Goal: Find specific page/section

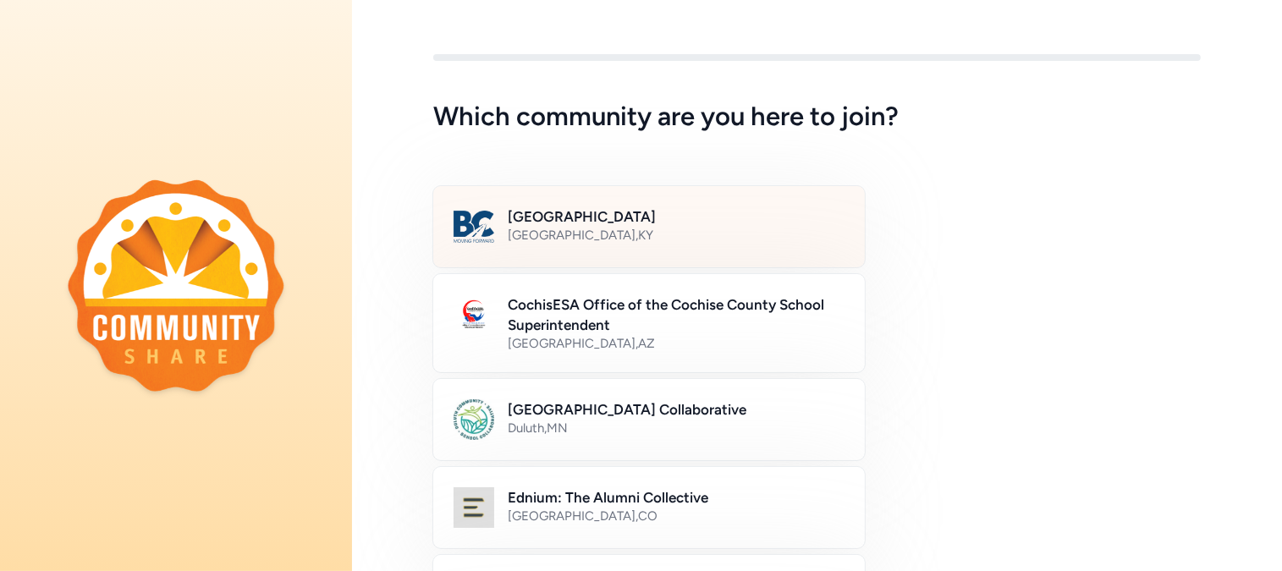
click at [695, 225] on h2 "[GEOGRAPHIC_DATA]" at bounding box center [676, 217] width 337 height 20
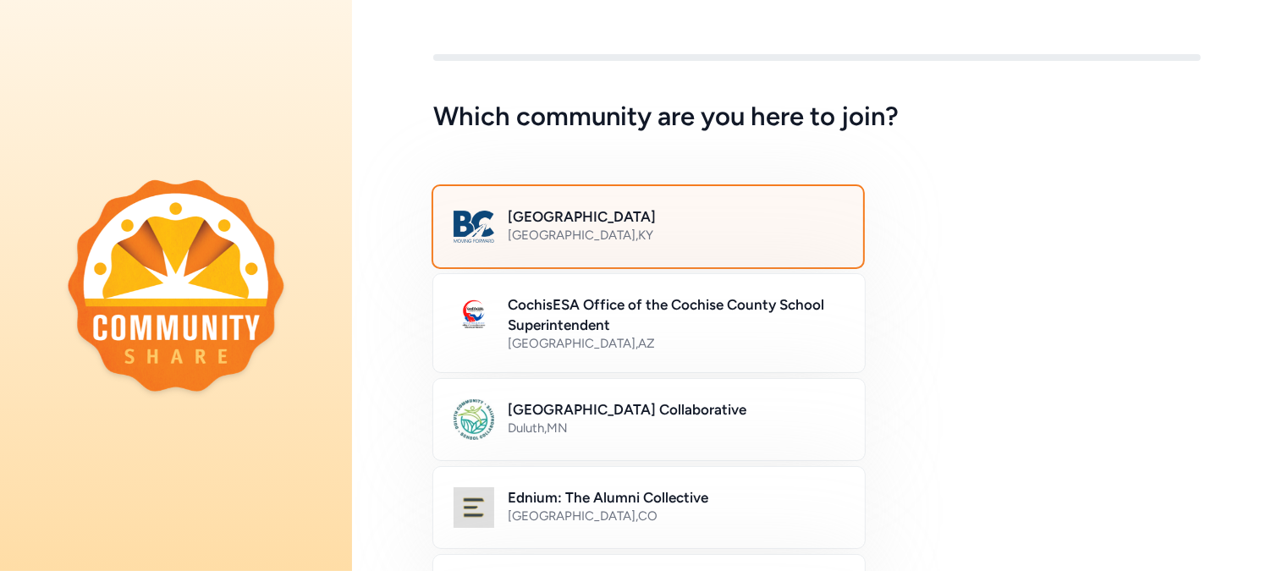
click at [554, 222] on h2 "[GEOGRAPHIC_DATA]" at bounding box center [675, 217] width 335 height 20
click at [645, 209] on h2 "[GEOGRAPHIC_DATA]" at bounding box center [675, 217] width 335 height 20
click at [715, 245] on div "Bullitt County Public Schools [GEOGRAPHIC_DATA] , [GEOGRAPHIC_DATA]" at bounding box center [675, 227] width 335 height 41
click at [482, 230] on img at bounding box center [474, 227] width 41 height 41
click at [523, 207] on h2 "[GEOGRAPHIC_DATA]" at bounding box center [675, 217] width 335 height 20
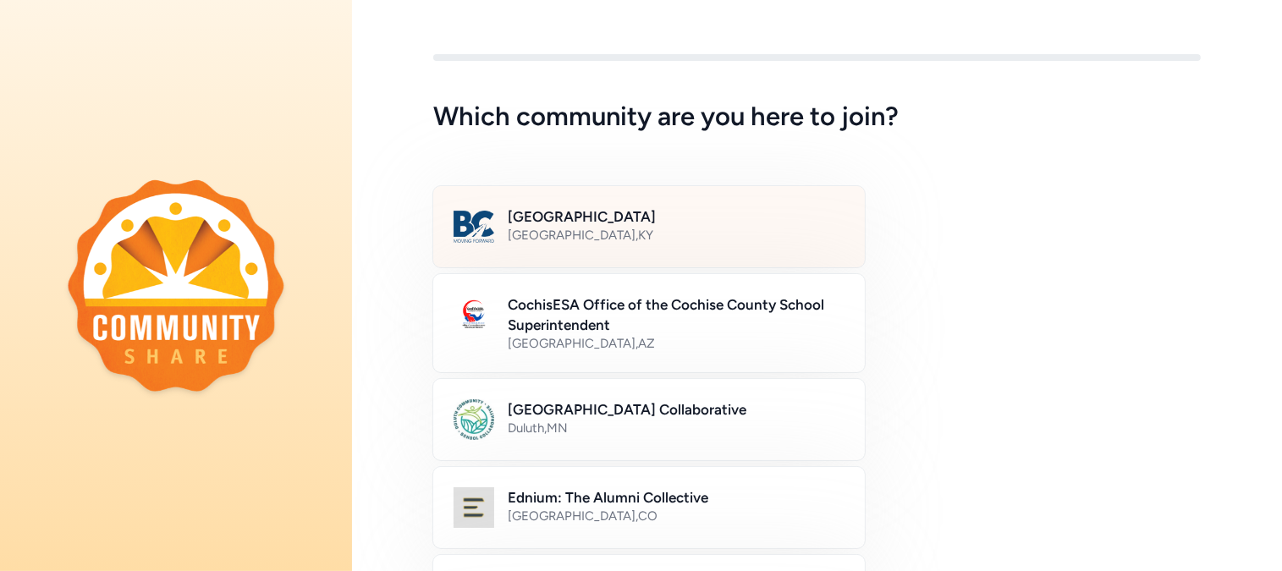
click at [709, 201] on div "Bullitt County Public Schools [GEOGRAPHIC_DATA] , [GEOGRAPHIC_DATA]" at bounding box center [649, 226] width 433 height 83
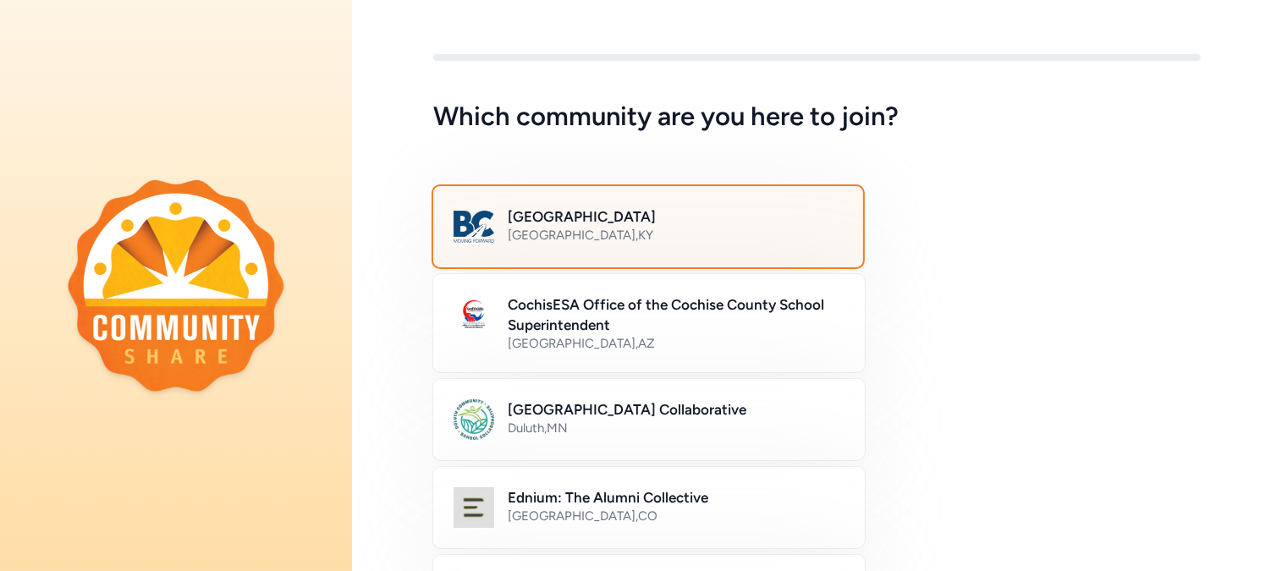
click at [709, 201] on div "Bullitt County Public Schools [GEOGRAPHIC_DATA] , [GEOGRAPHIC_DATA]" at bounding box center [648, 227] width 433 height 85
click at [695, 231] on div "[GEOGRAPHIC_DATA] , [GEOGRAPHIC_DATA]" at bounding box center [675, 235] width 335 height 17
